Goal: Obtain resource: Obtain resource

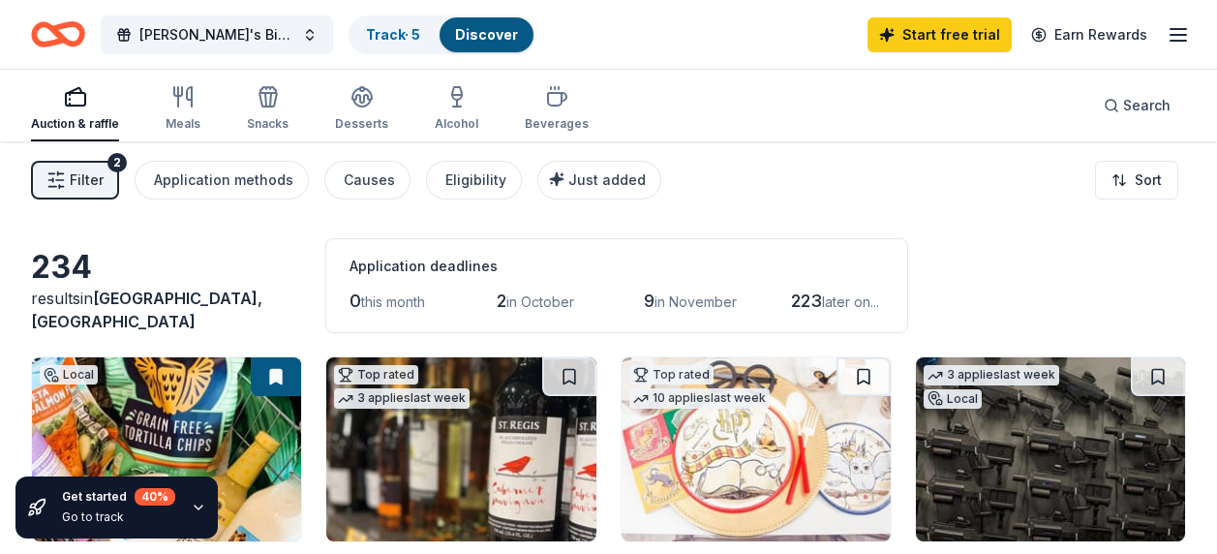
scroll to position [1390, 0]
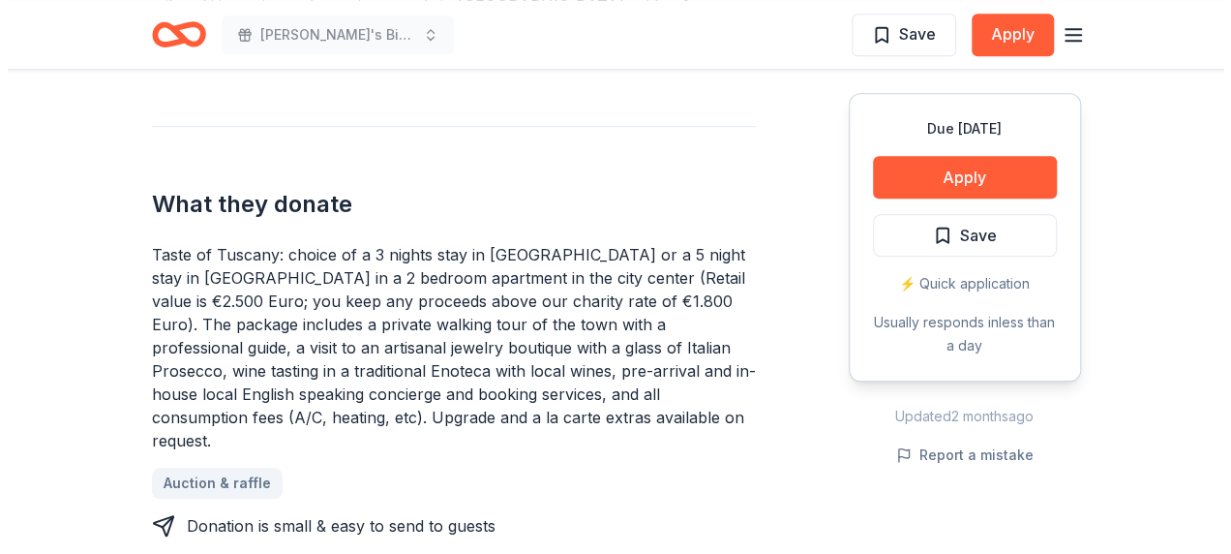
scroll to position [709, 0]
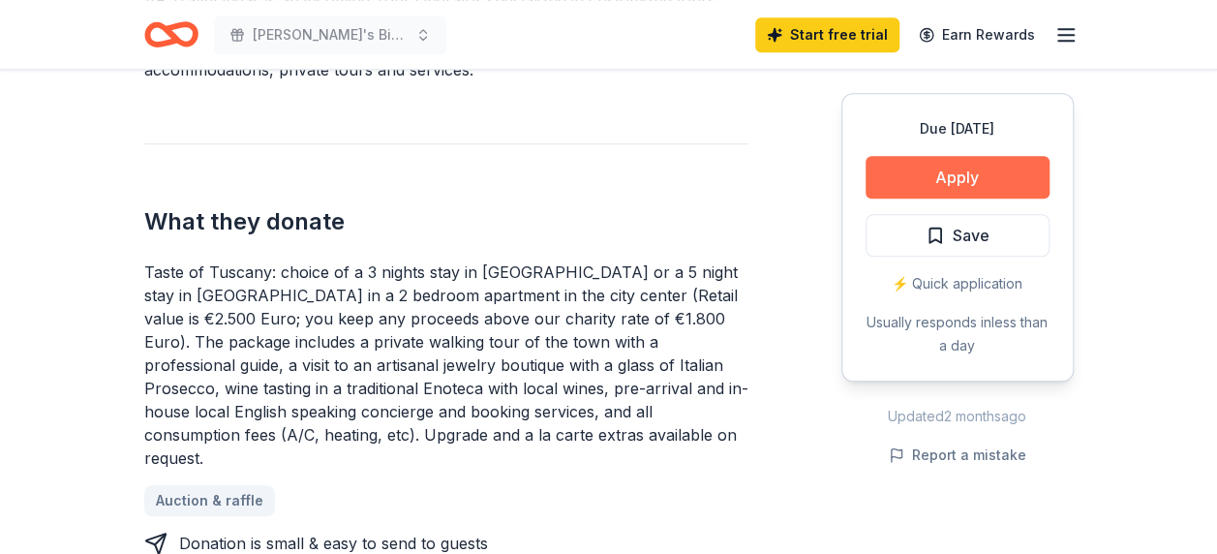
click at [952, 168] on button "Apply" at bounding box center [957, 177] width 184 height 43
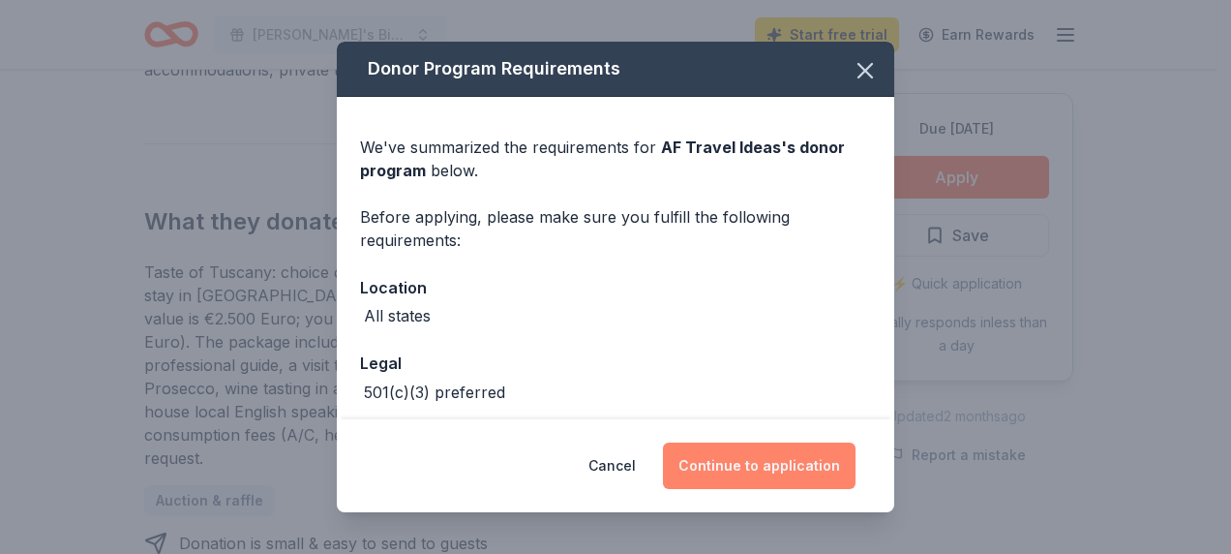
click at [747, 465] on button "Continue to application" at bounding box center [759, 465] width 193 height 46
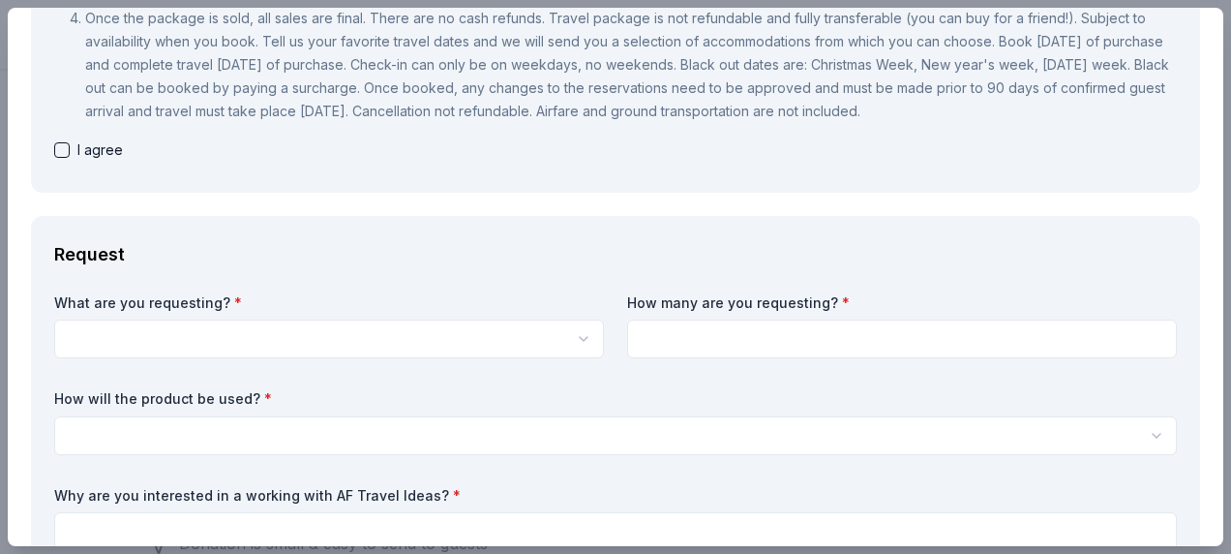
scroll to position [0, 0]
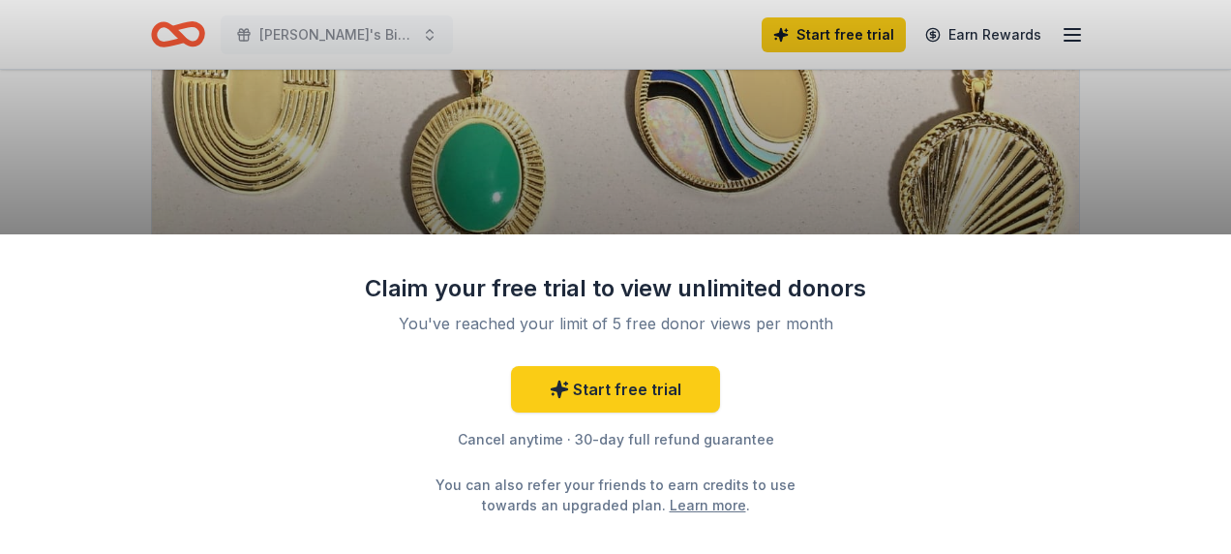
scroll to position [351, 0]
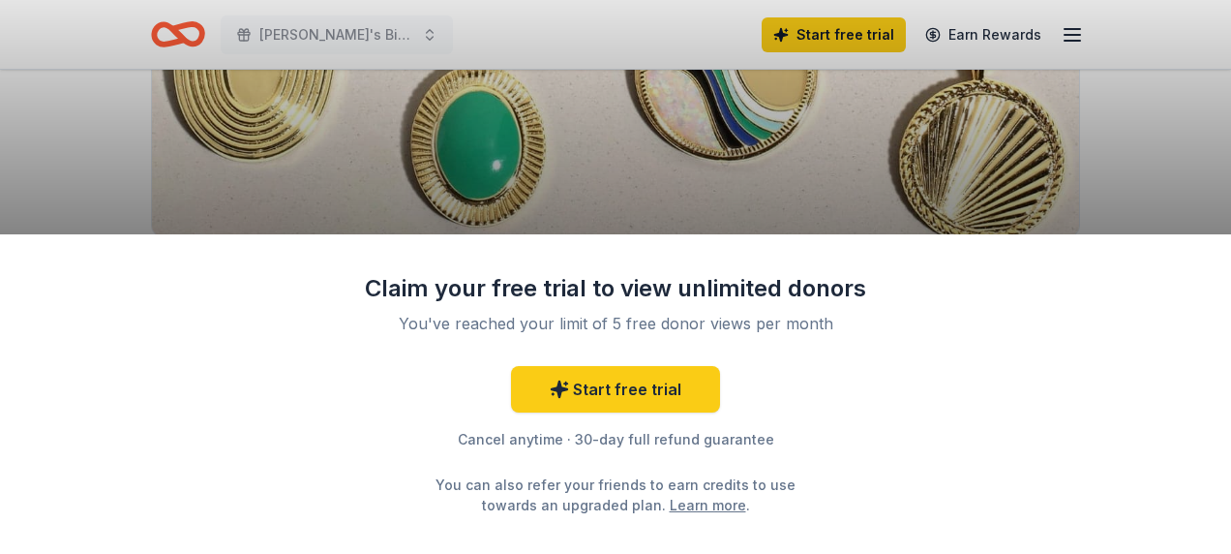
click at [1117, 181] on div "Claim your free trial to view unlimited donors You've reached your limit of 5 f…" at bounding box center [615, 277] width 1231 height 554
